Goal: Task Accomplishment & Management: Complete application form

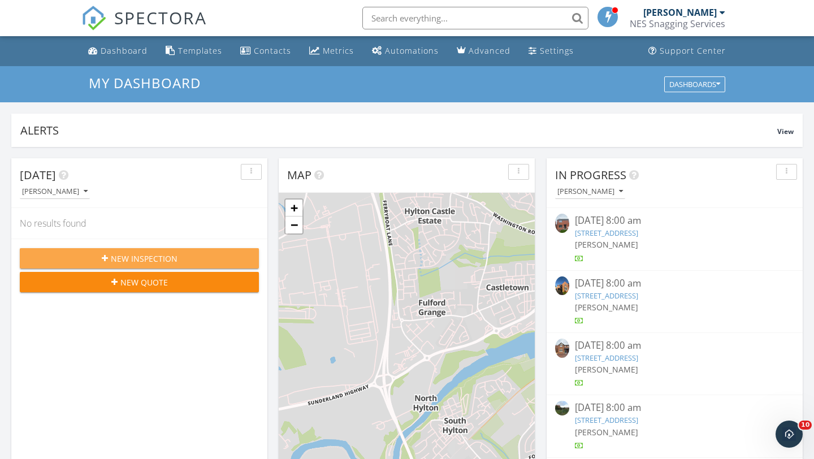
click at [110, 265] on button "New Inspection" at bounding box center [139, 258] width 239 height 20
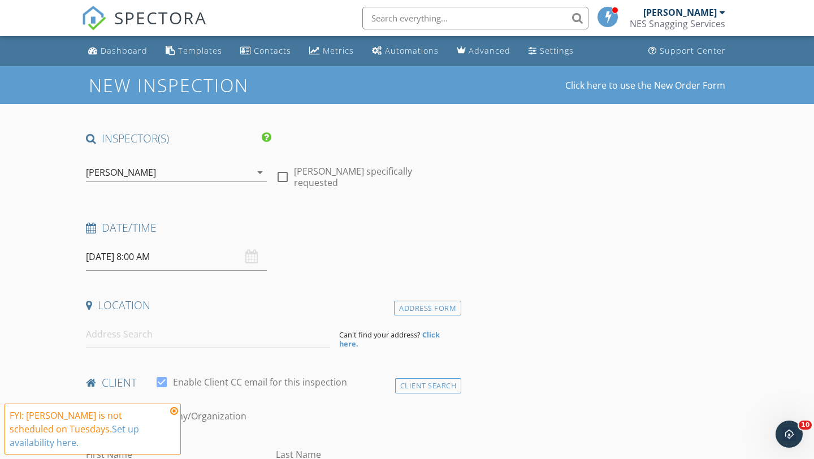
click at [130, 263] on input "30/09/2025 8:00 AM" at bounding box center [176, 257] width 181 height 28
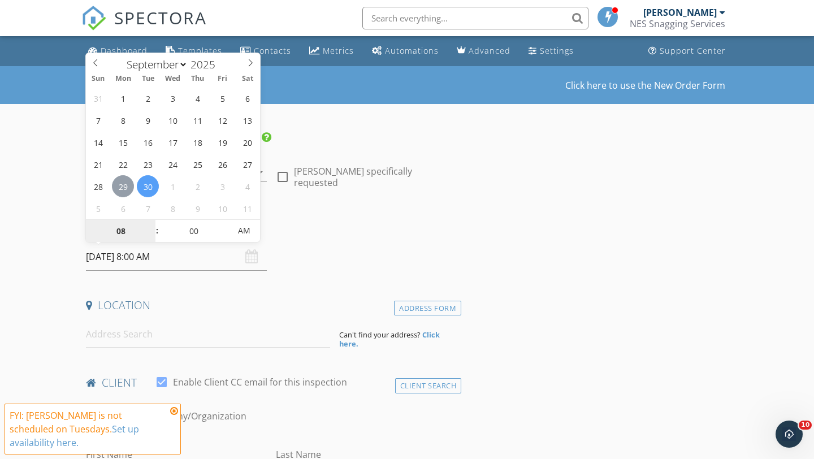
type input "[DATE] 8:00 AM"
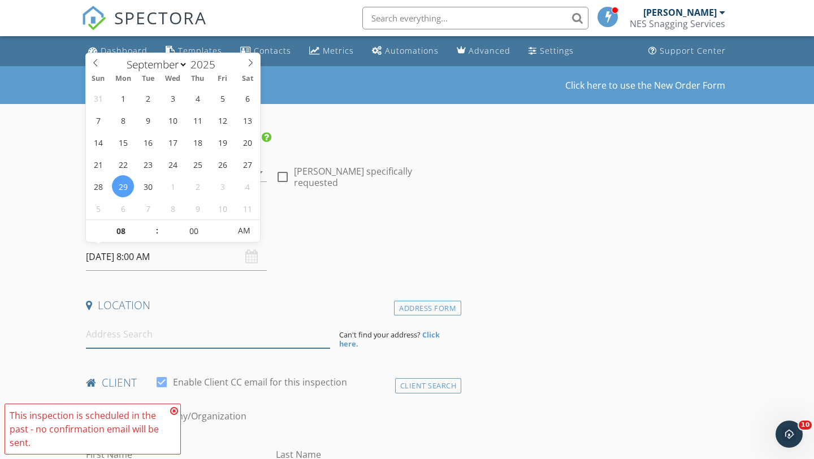
click at [173, 331] on input at bounding box center [208, 335] width 244 height 28
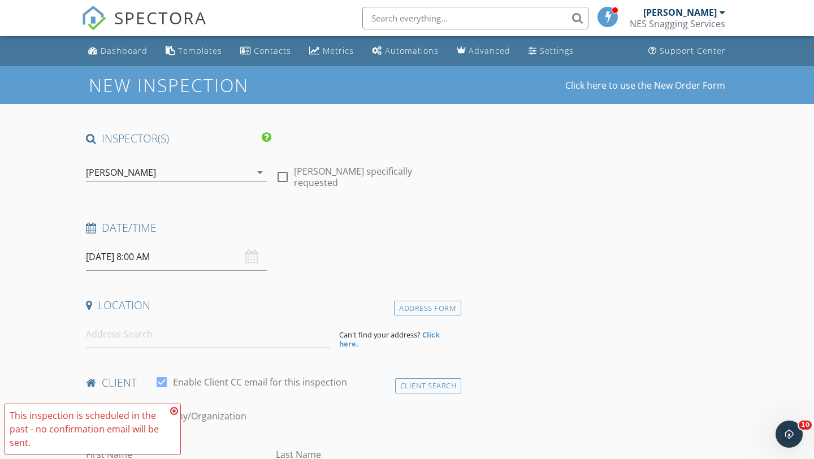
click at [431, 338] on strong "Click here." at bounding box center [389, 339] width 101 height 19
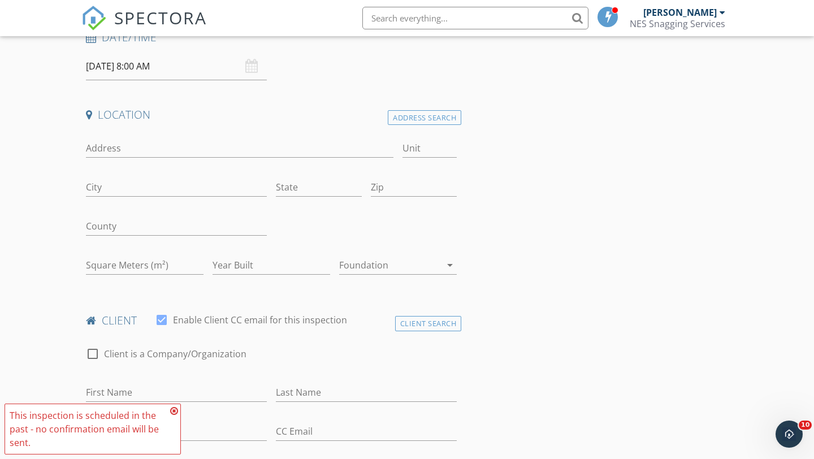
scroll to position [284, 0]
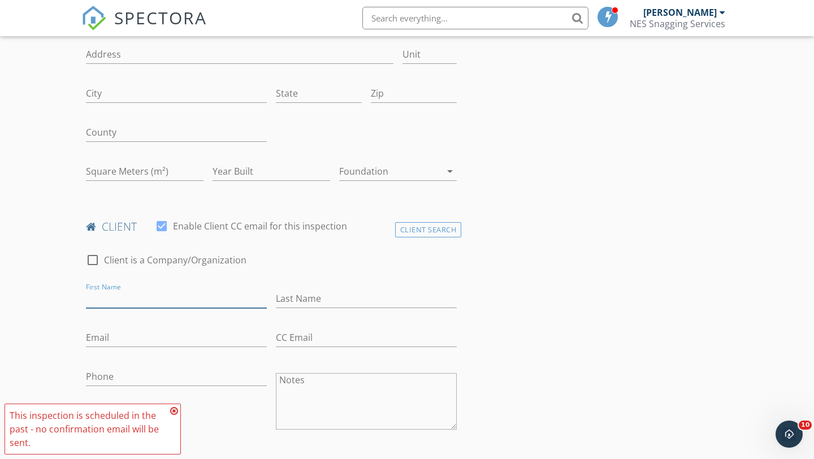
click at [134, 298] on input "First Name" at bounding box center [176, 298] width 181 height 19
type input "Vinnie"
click at [305, 295] on input "Last Name" at bounding box center [366, 298] width 181 height 19
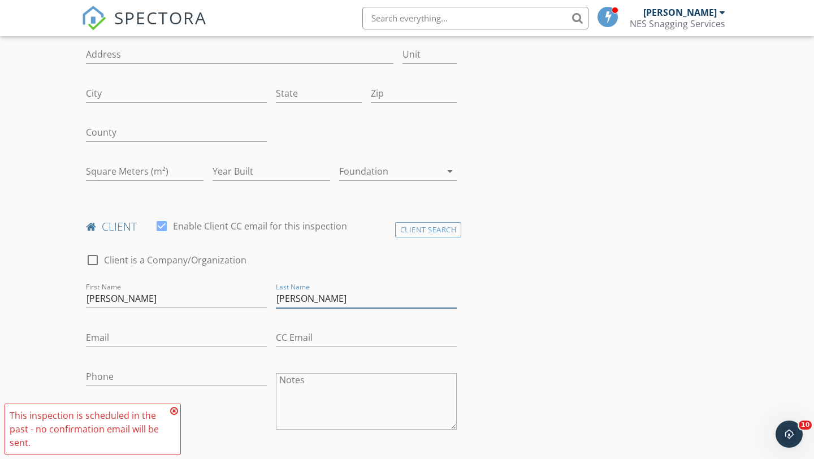
type input "Daniels"
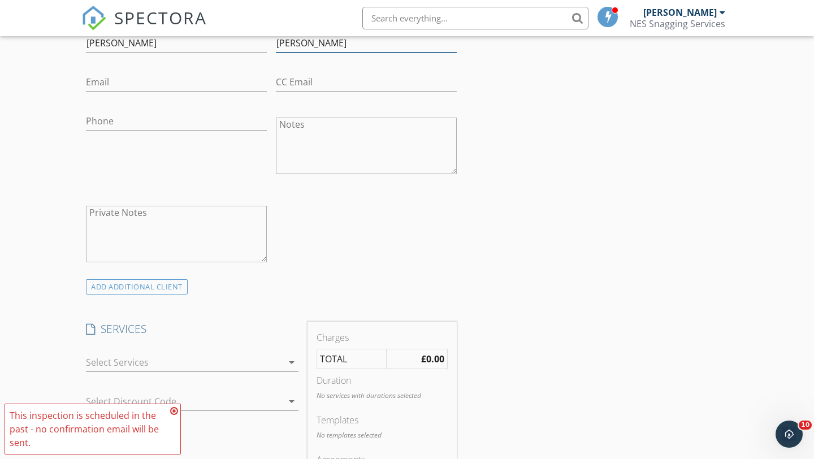
scroll to position [268, 0]
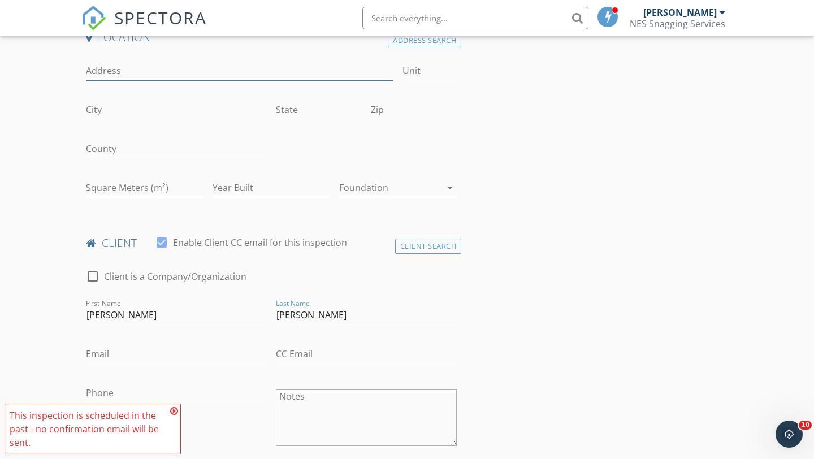
click at [148, 66] on input "Address" at bounding box center [240, 71] width 308 height 19
type input "p"
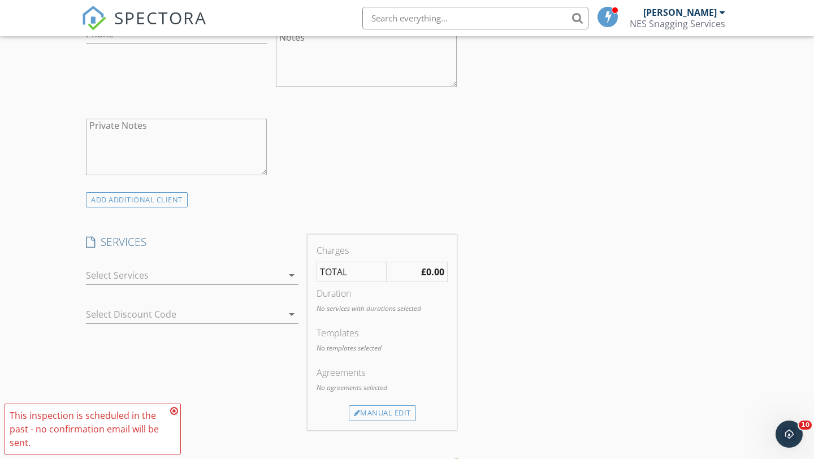
scroll to position [650, 0]
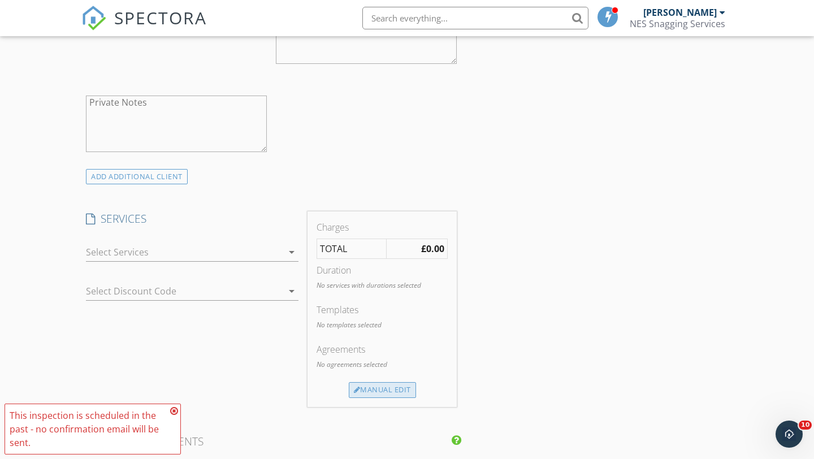
type input "Plot 218 Meadow hill"
click at [371, 389] on div "Manual Edit" at bounding box center [382, 390] width 67 height 16
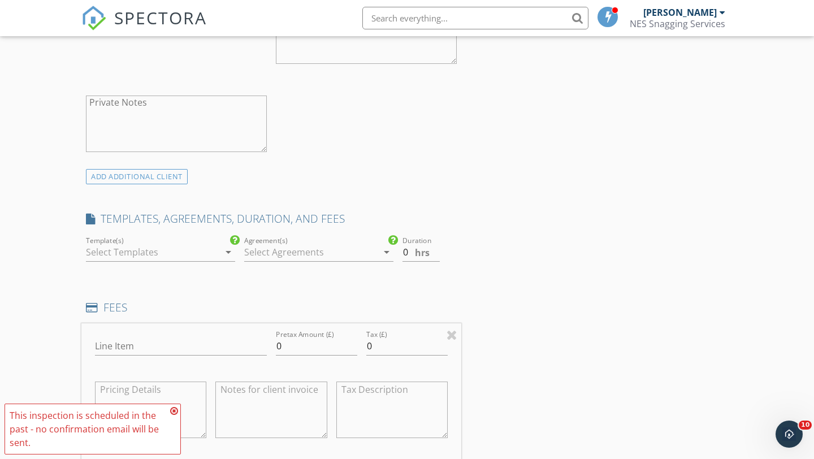
click at [193, 251] on div at bounding box center [152, 252] width 133 height 18
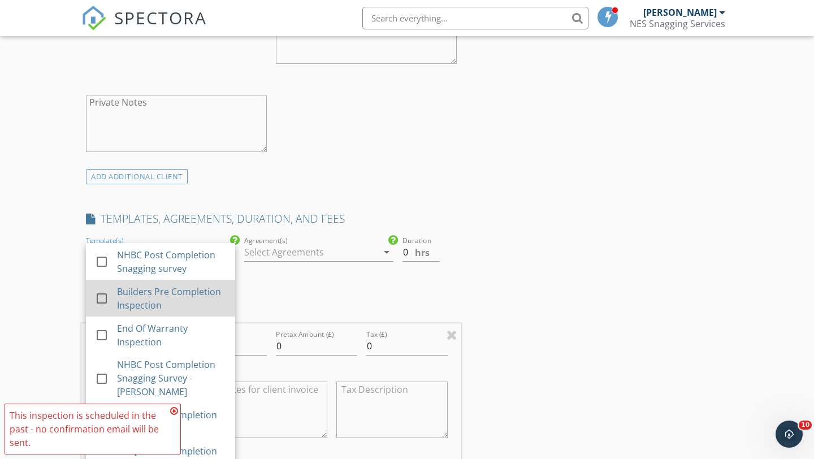
scroll to position [427, 0]
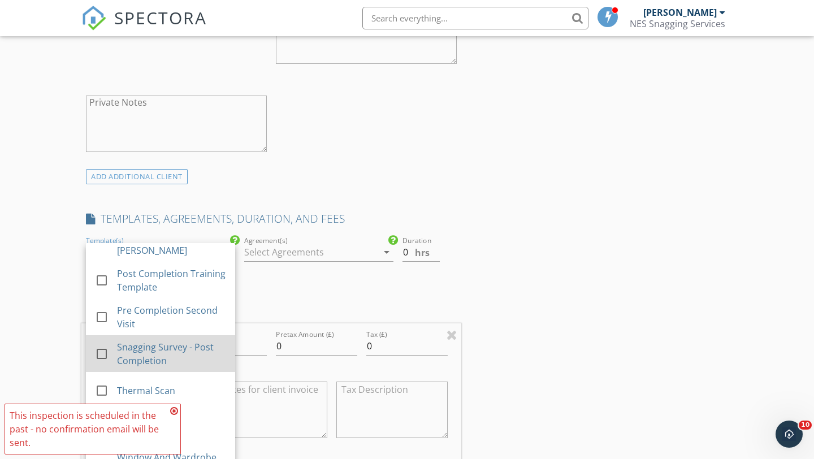
click at [155, 345] on div "Snagging Survey - Post Completion" at bounding box center [171, 353] width 109 height 27
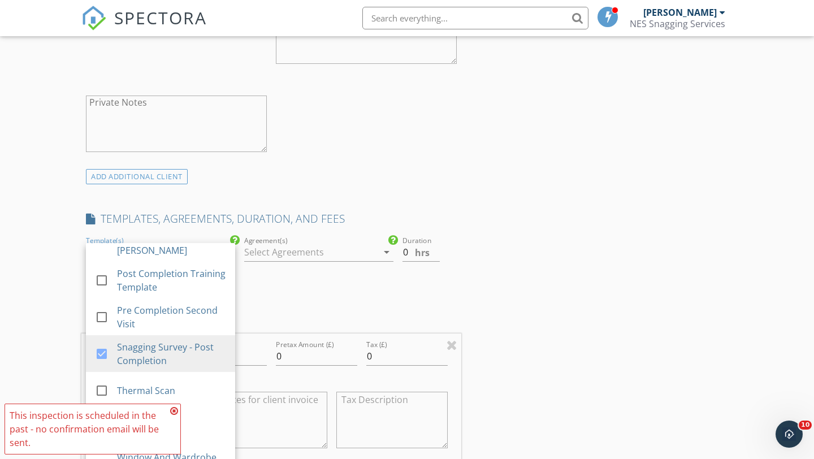
click at [307, 310] on h4 "FEES" at bounding box center [271, 317] width 371 height 15
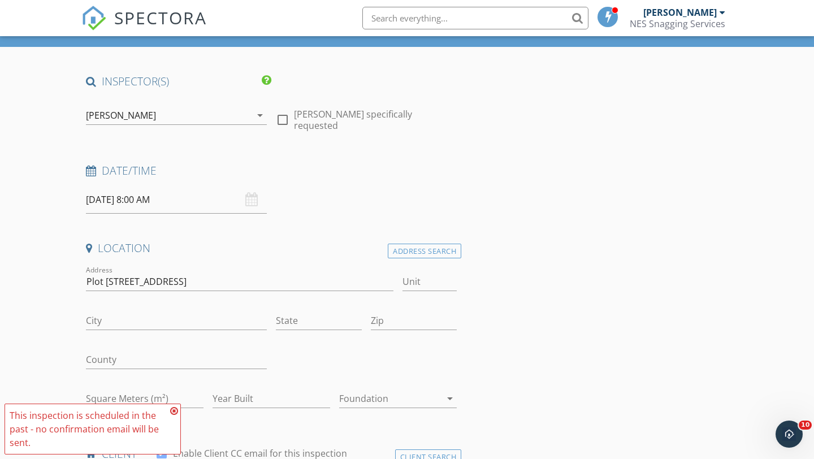
scroll to position [68, 0]
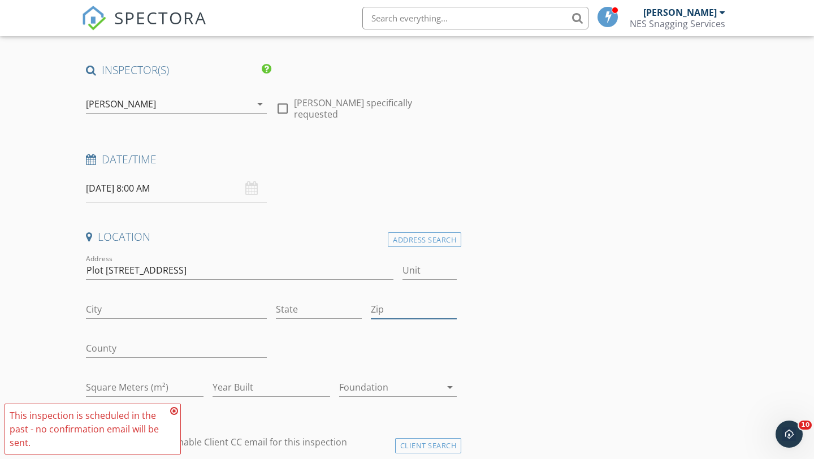
click at [400, 308] on input "Zip" at bounding box center [414, 309] width 86 height 19
paste input "NE15 9FW"
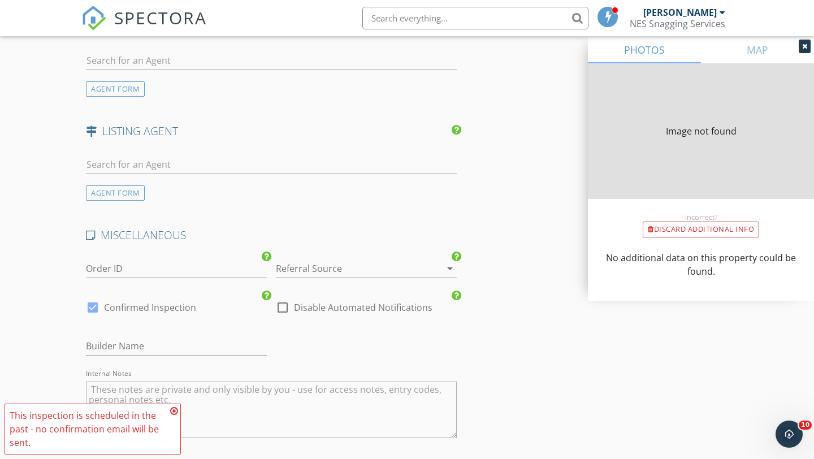
scroll to position [1725, 0]
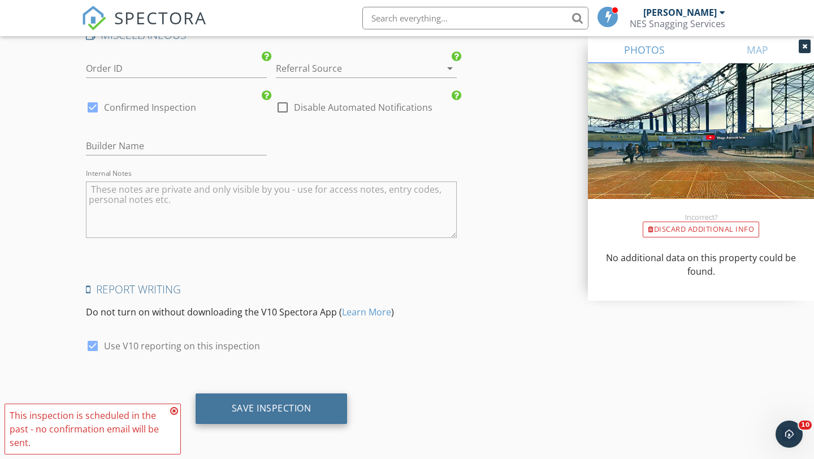
type input "NE15 9FW"
click at [286, 403] on div "Save Inspection" at bounding box center [272, 408] width 80 height 11
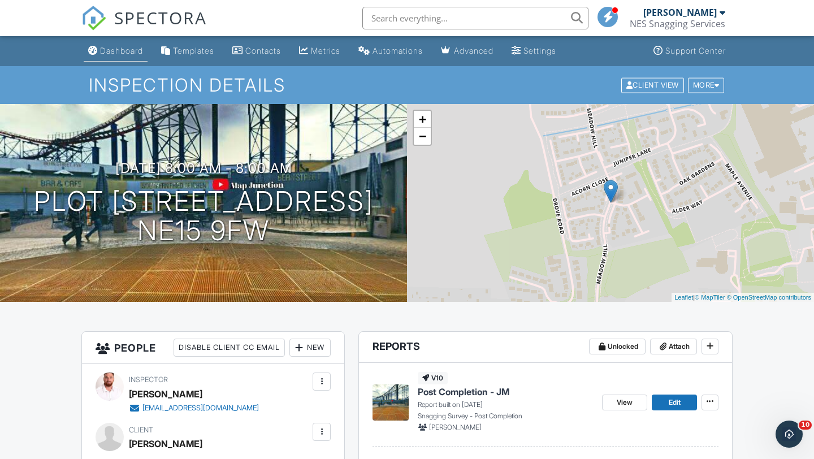
click at [121, 58] on link "Dashboard" at bounding box center [116, 51] width 64 height 21
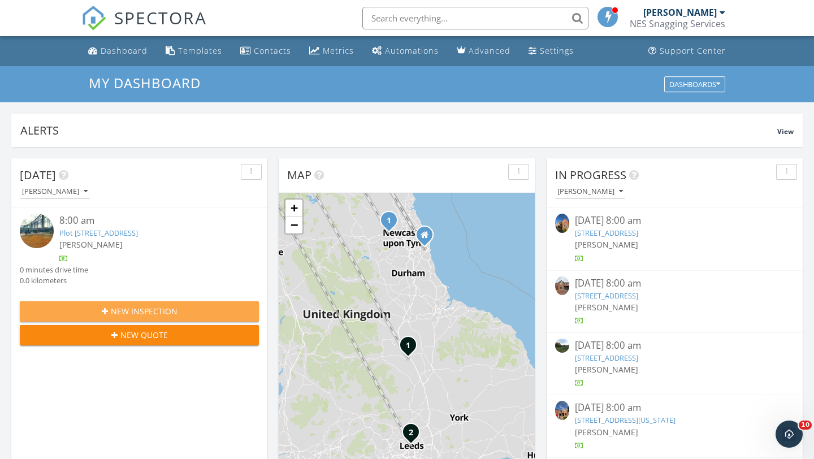
click at [119, 310] on span "New Inspection" at bounding box center [144, 311] width 67 height 12
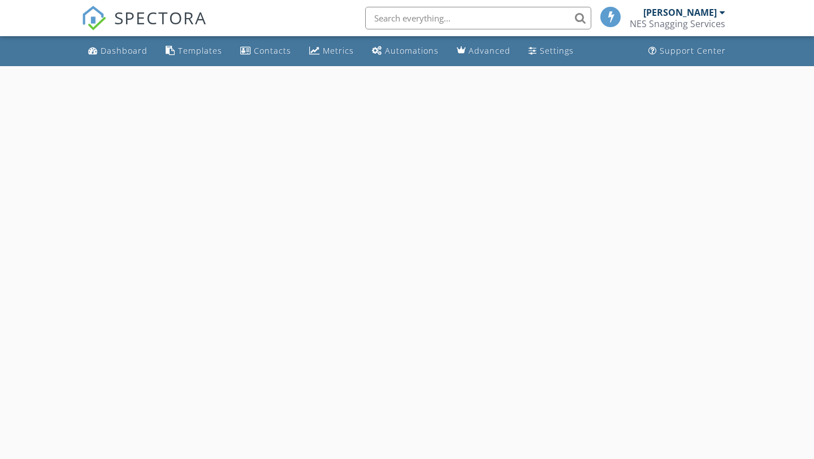
select select "8"
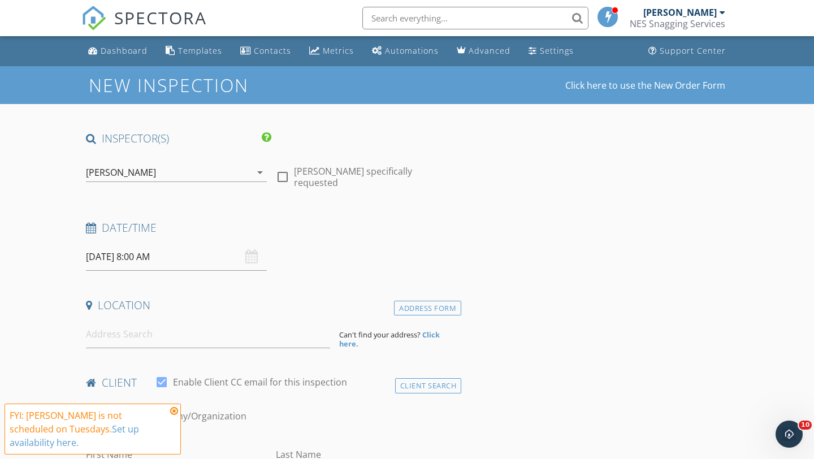
click at [120, 268] on input "[DATE] 8:00 AM" at bounding box center [176, 257] width 181 height 28
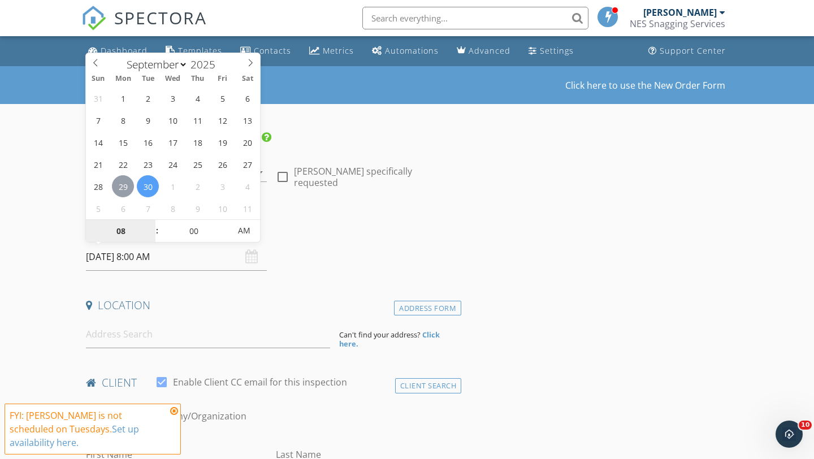
type input "[DATE] 8:00 AM"
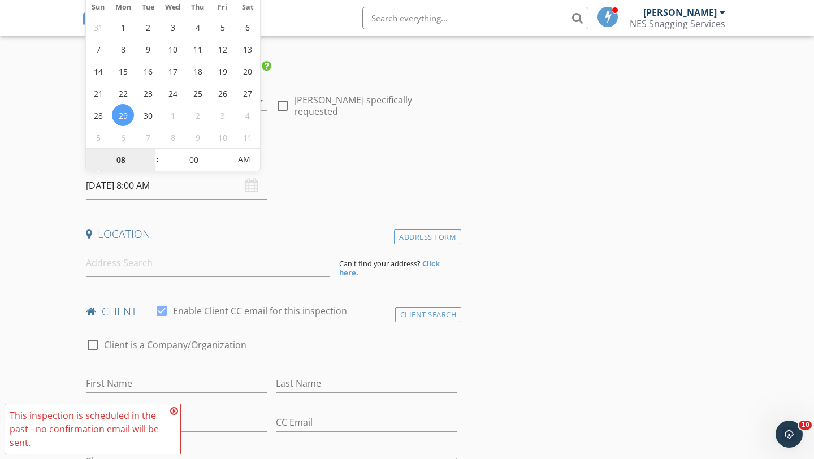
scroll to position [129, 0]
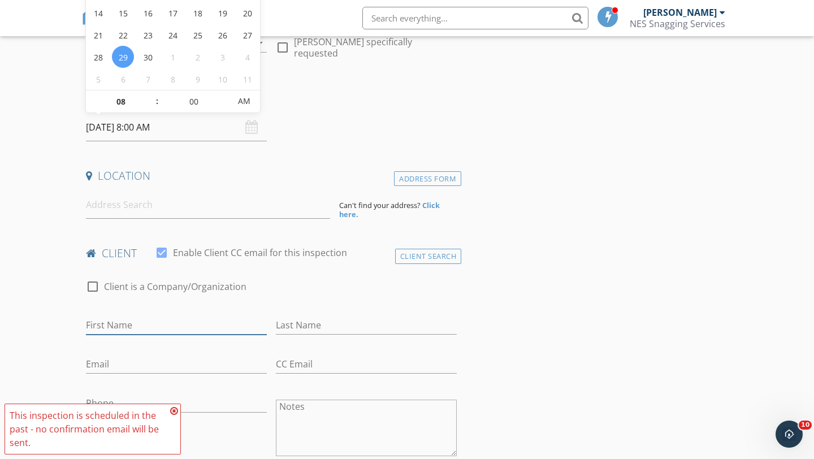
click at [148, 327] on input "First Name" at bounding box center [176, 325] width 181 height 19
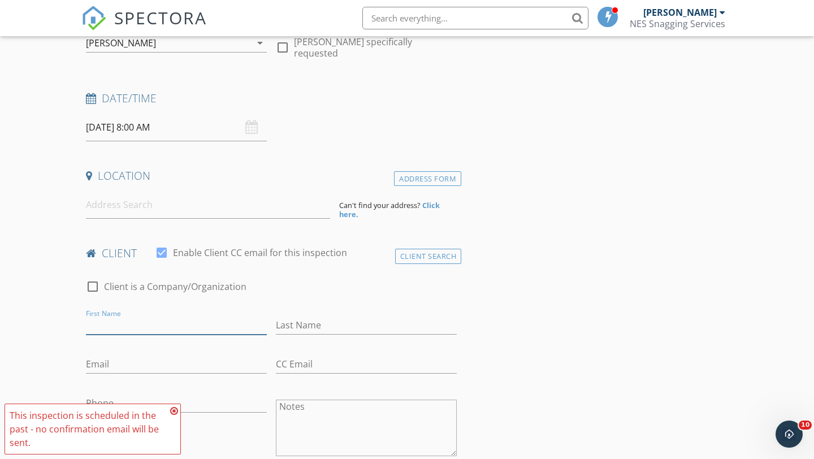
paste input "[PERSON_NAME]"
type input "[PERSON_NAME]"
click at [341, 342] on div at bounding box center [366, 342] width 181 height 7
click at [349, 328] on input "Last Name" at bounding box center [366, 325] width 181 height 19
paste input "[PERSON_NAME]"
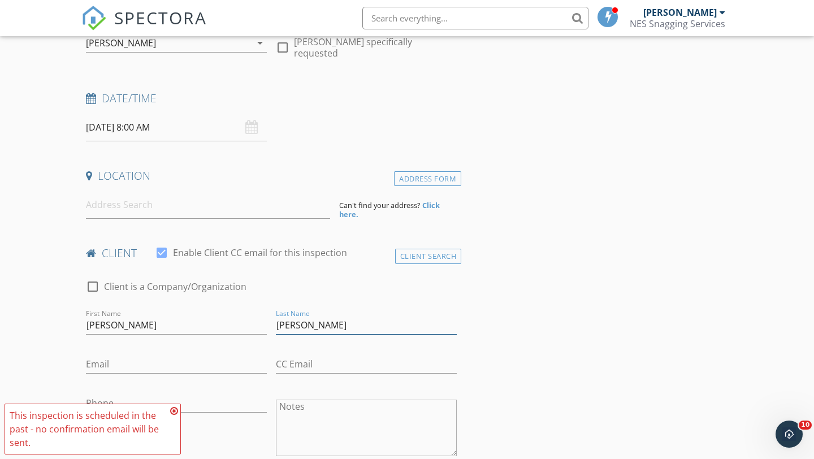
type input "[PERSON_NAME]"
click at [159, 199] on input at bounding box center [208, 205] width 244 height 28
paste input "[STREET_ADDRESS]"
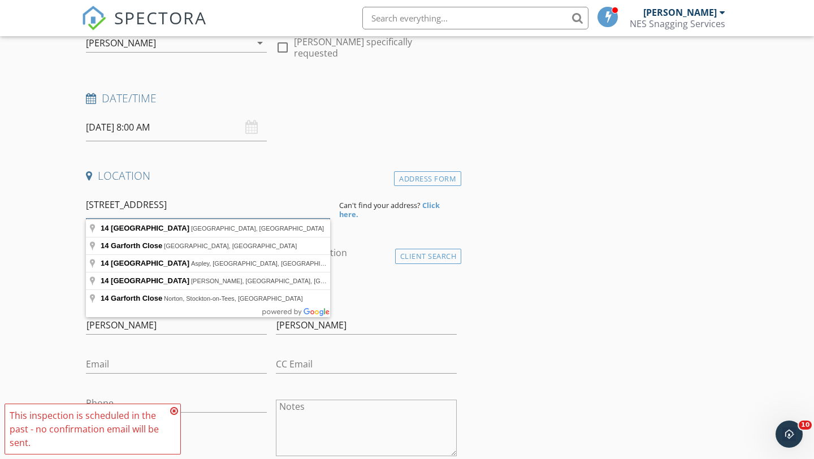
type input "[STREET_ADDRESS]"
click at [427, 202] on strong "Click here." at bounding box center [389, 209] width 101 height 19
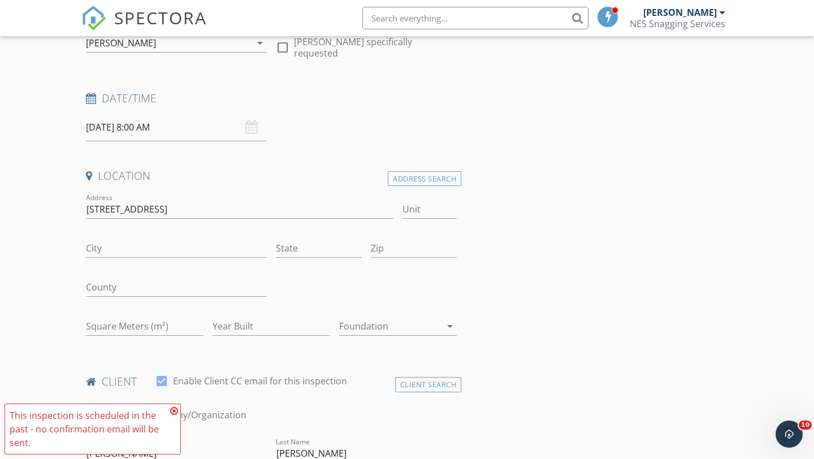
click at [163, 236] on div "City" at bounding box center [176, 250] width 181 height 37
click at [152, 246] on input "City" at bounding box center [176, 248] width 181 height 19
paste input "Sunderland"
type input "Sunderland"
click at [380, 244] on input "Zip" at bounding box center [414, 248] width 86 height 19
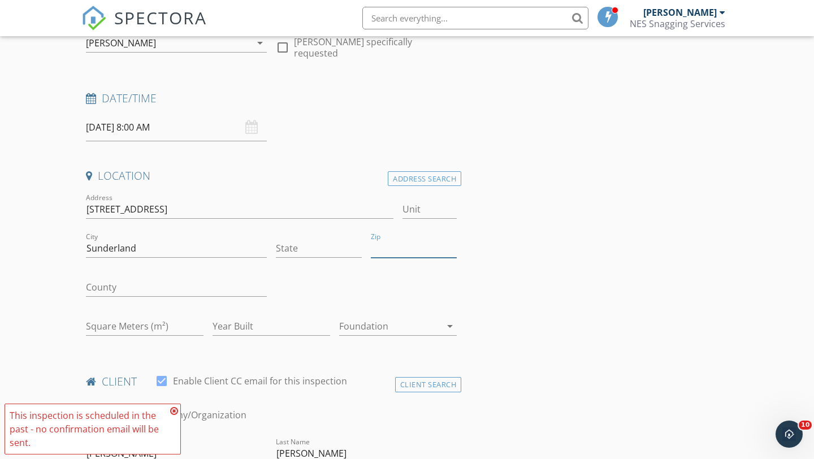
paste input "SR3 2ZJ"
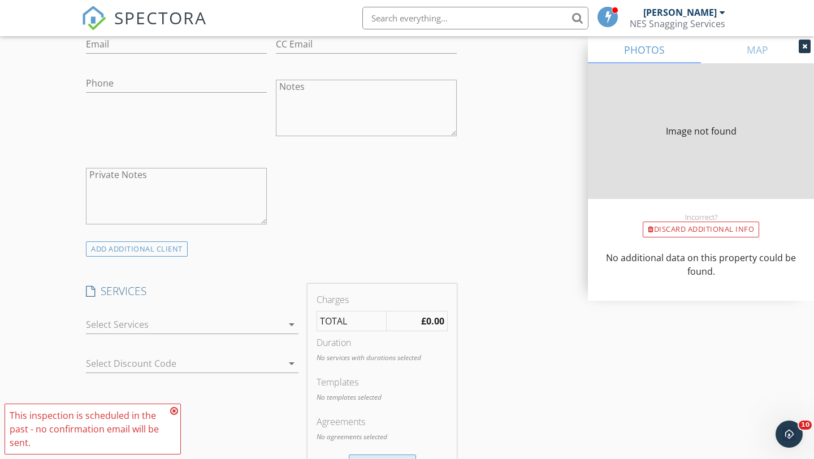
scroll to position [784, 0]
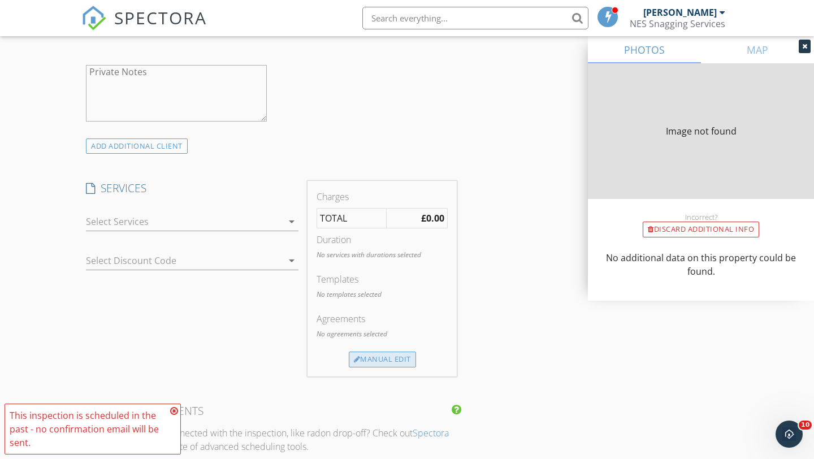
type input "SR3 2ZJ"
click at [375, 357] on div "Manual Edit" at bounding box center [382, 360] width 67 height 16
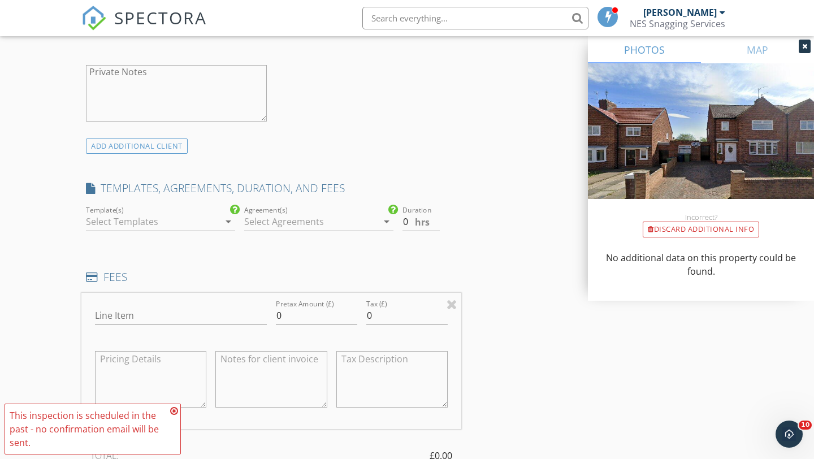
click at [141, 224] on div at bounding box center [152, 222] width 133 height 18
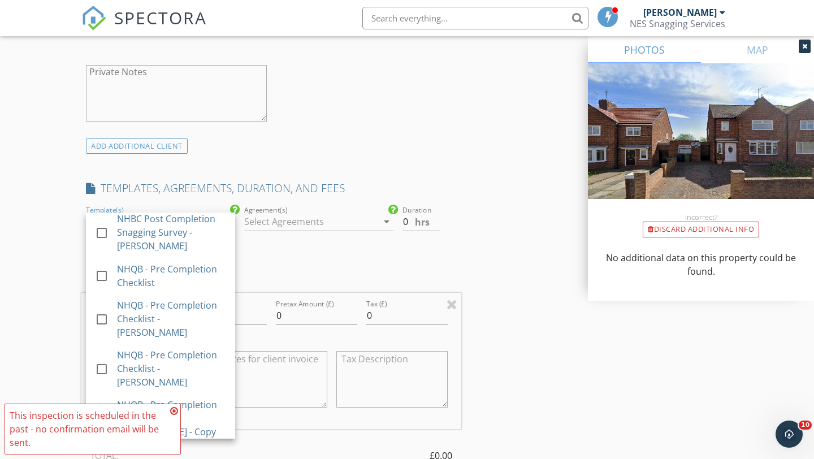
scroll to position [427, 0]
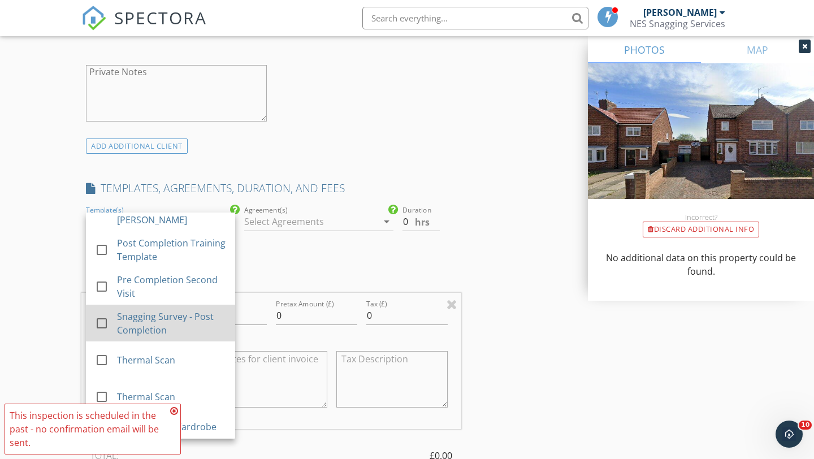
click at [172, 313] on div "Snagging Survey - Post Completion" at bounding box center [171, 323] width 109 height 27
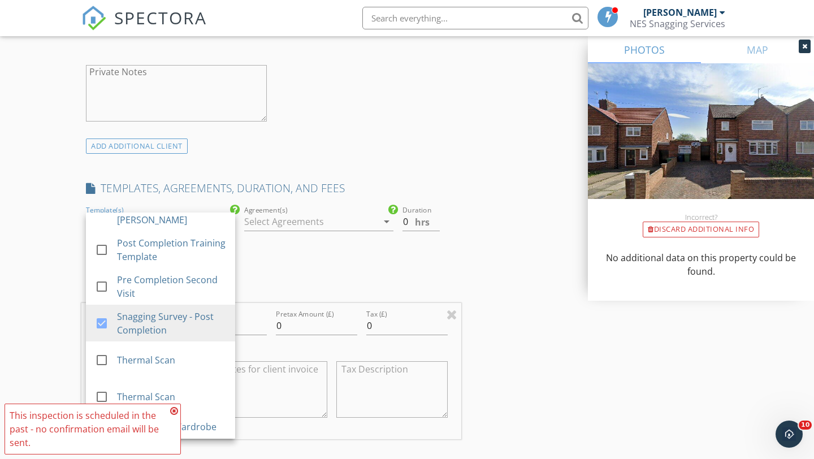
click at [328, 265] on div "INSPECTOR(S) check_box Jamie Merchant PRIMARY check_box_outline_blank Andrew Be…" at bounding box center [271, 328] width 380 height 1960
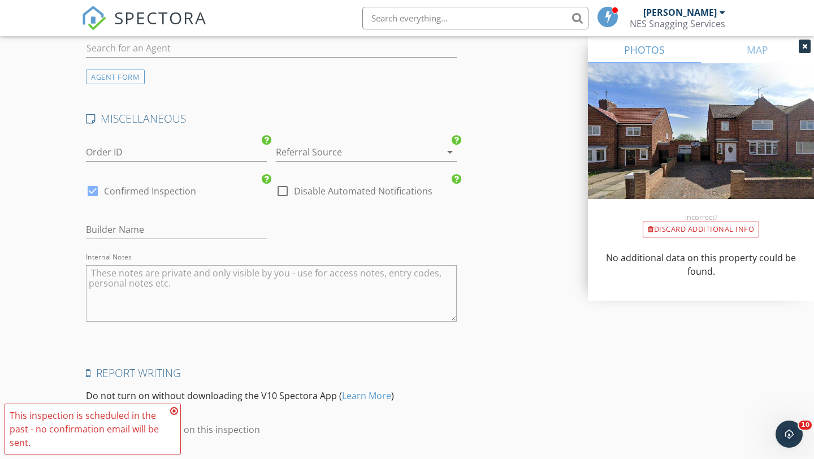
scroll to position [1725, 0]
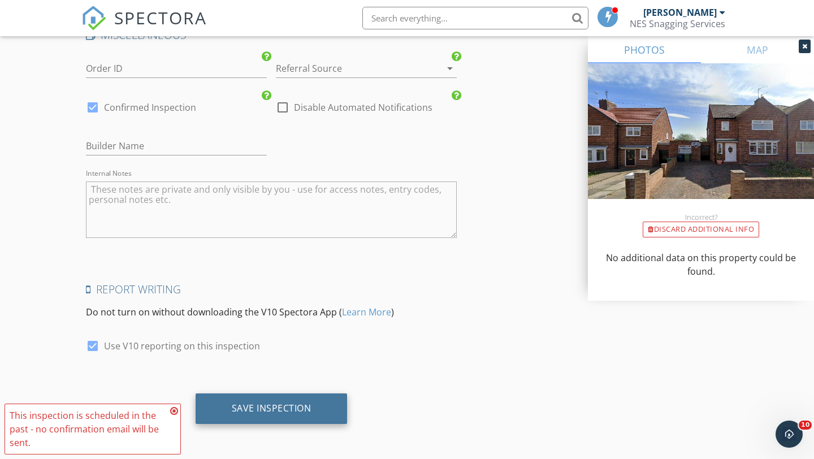
click at [241, 404] on div "Save Inspection" at bounding box center [272, 408] width 80 height 11
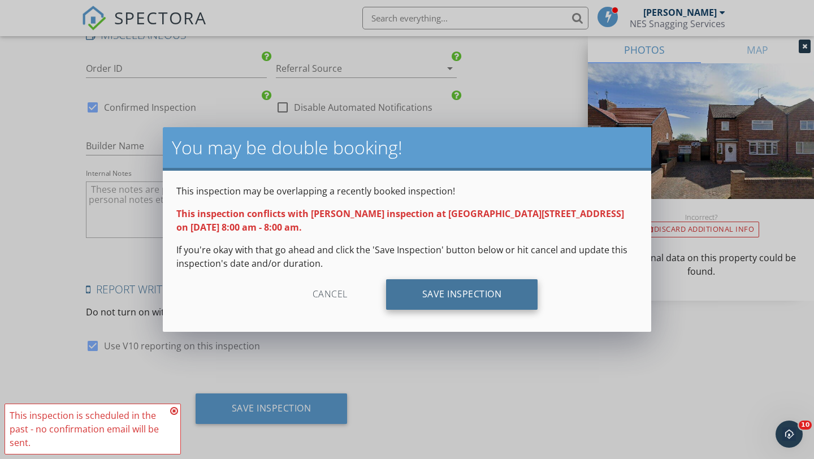
click at [477, 295] on div "Save Inspection" at bounding box center [462, 294] width 152 height 31
